Goal: Task Accomplishment & Management: Manage account settings

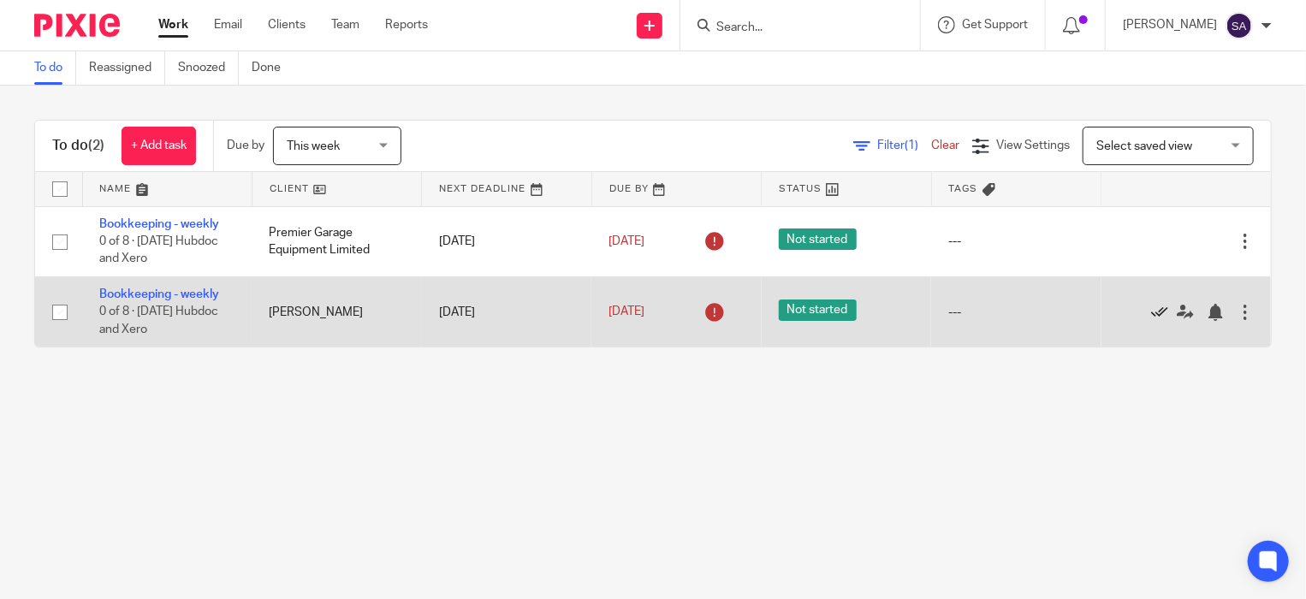
click at [1151, 314] on icon at bounding box center [1159, 312] width 17 height 17
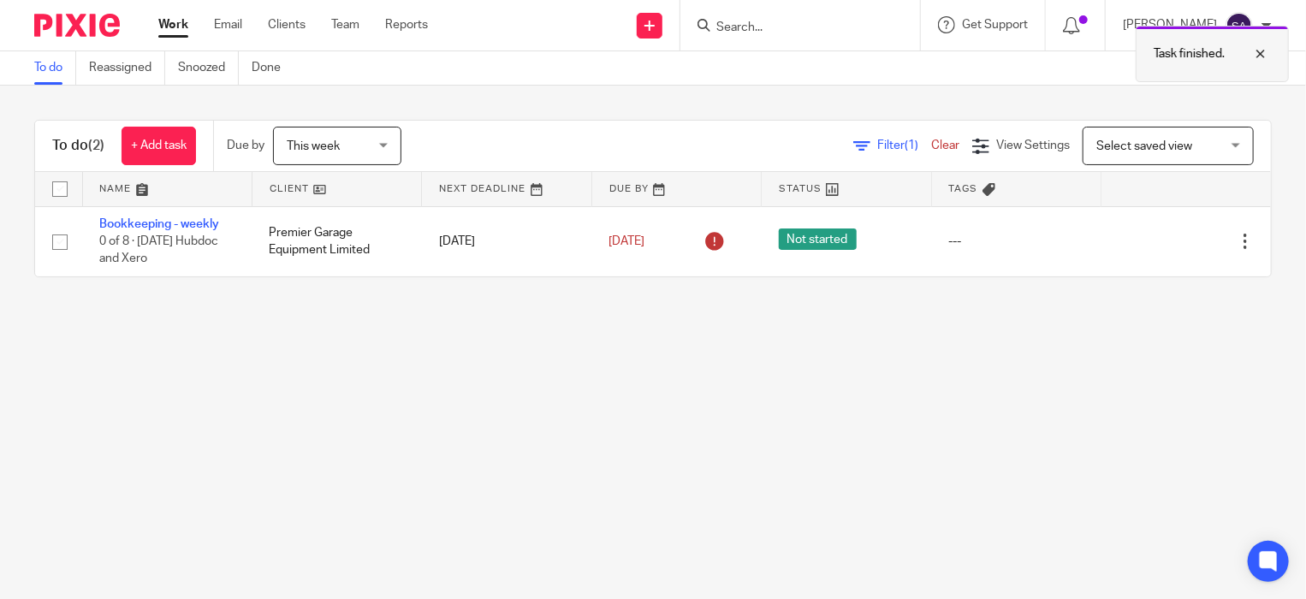
click at [1257, 47] on div at bounding box center [1248, 54] width 46 height 21
click at [384, 146] on div "This week This week" at bounding box center [337, 146] width 128 height 39
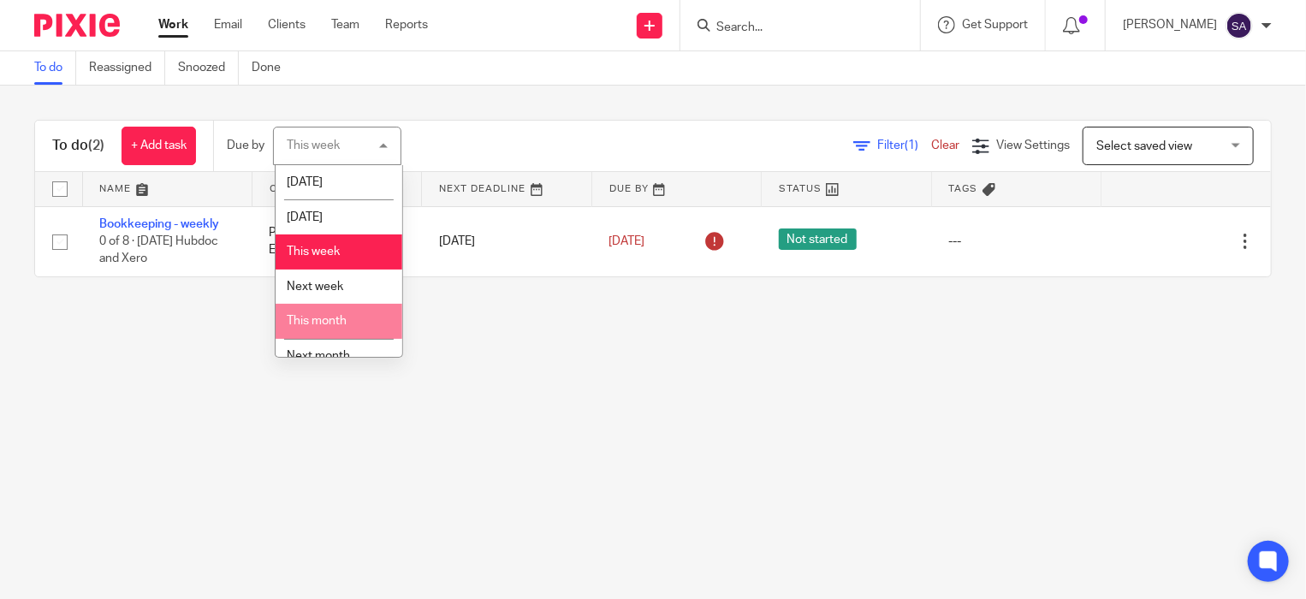
click at [346, 309] on li "This month" at bounding box center [339, 321] width 127 height 35
